Goal: Navigation & Orientation: Understand site structure

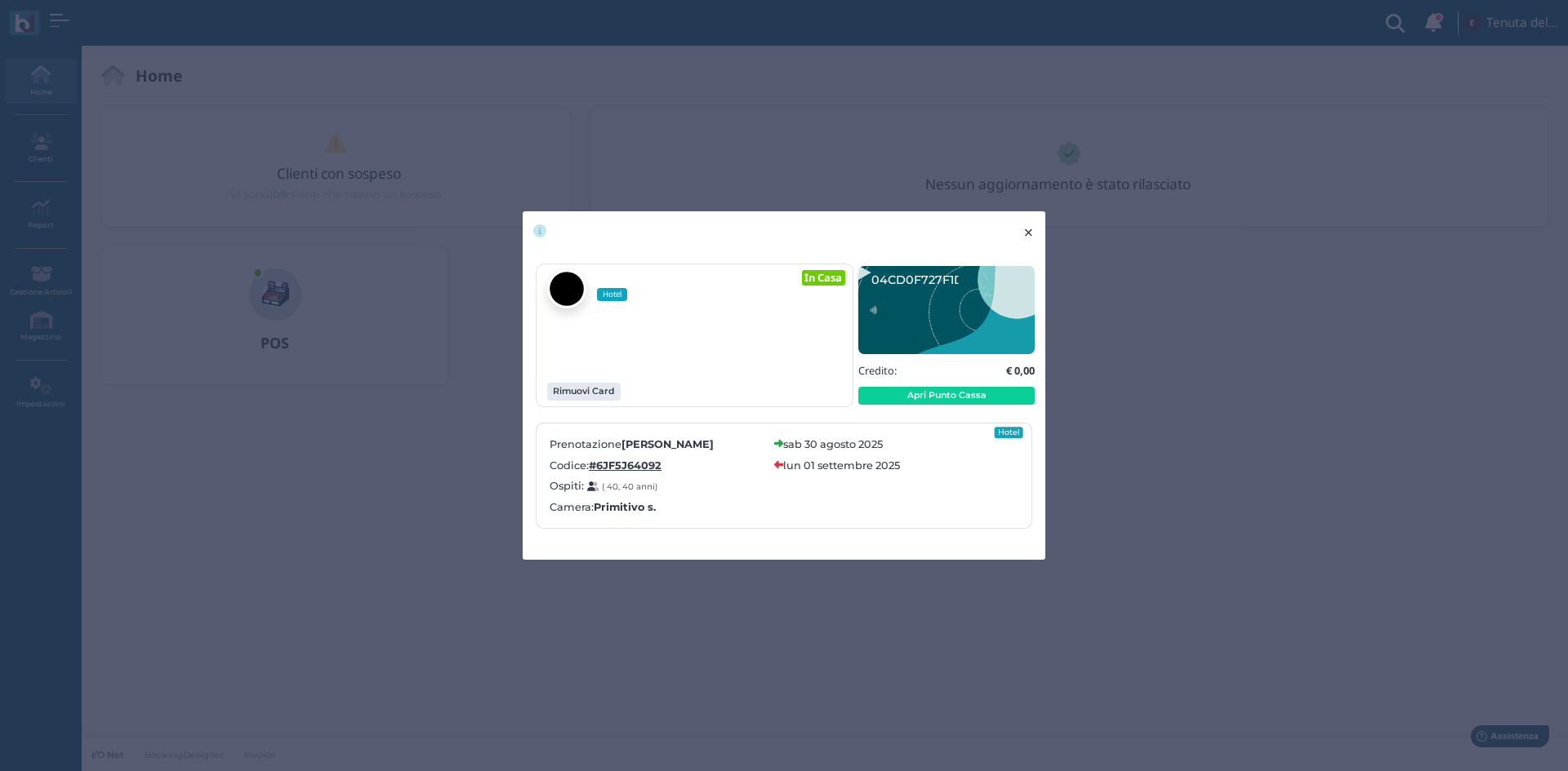
click at [1022, 223] on span "×" at bounding box center [1028, 232] width 12 height 21
click at [1026, 227] on span "×" at bounding box center [1028, 232] width 12 height 21
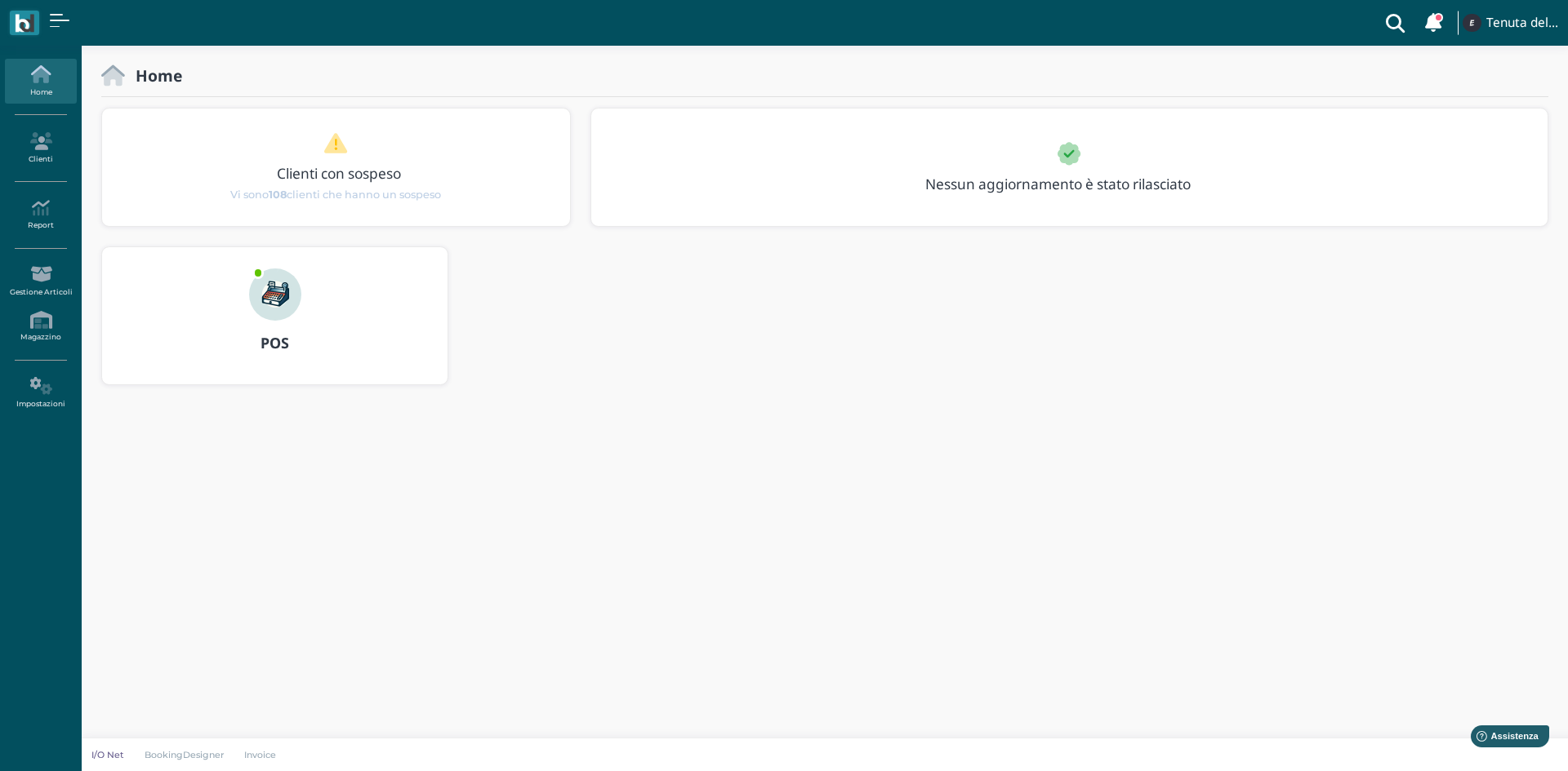
click at [50, 67] on icon at bounding box center [40, 74] width 71 height 18
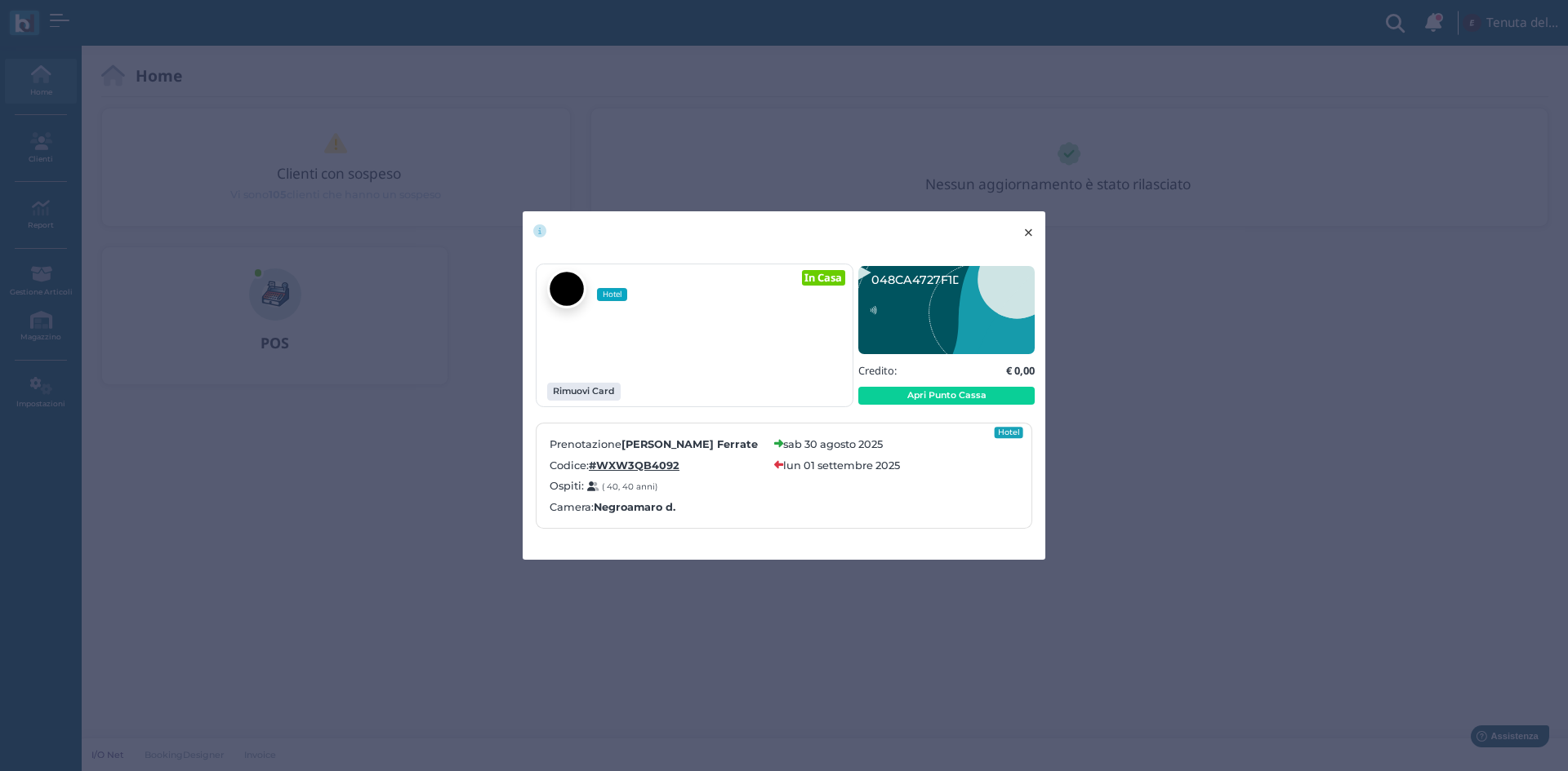
click at [1034, 232] on span "×" at bounding box center [1028, 232] width 12 height 21
